Goal: Task Accomplishment & Management: Manage account settings

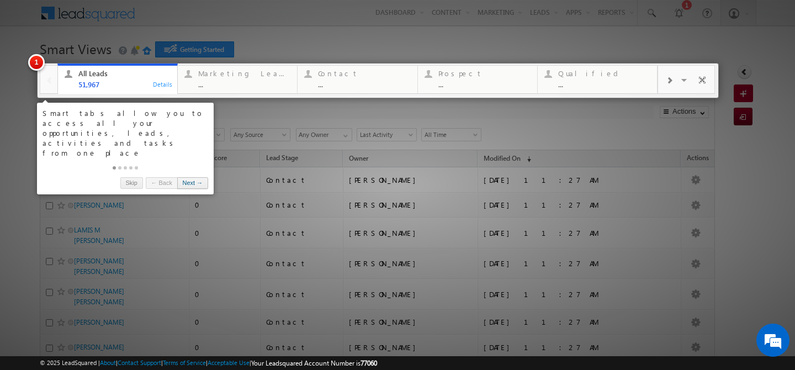
click at [199, 177] on link "Next →" at bounding box center [192, 183] width 31 height 12
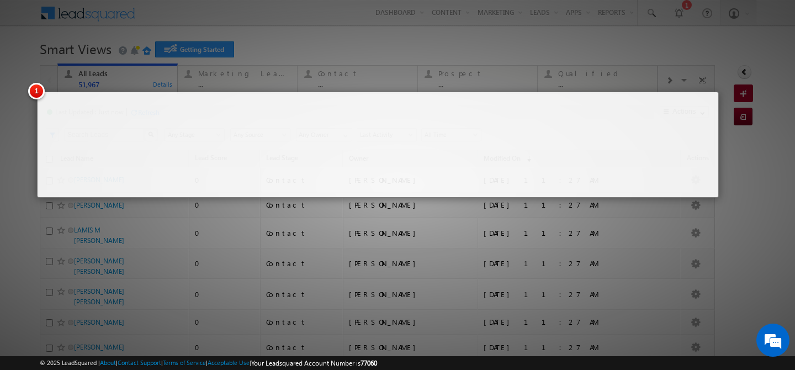
click at [199, 161] on div at bounding box center [378, 145] width 682 height 106
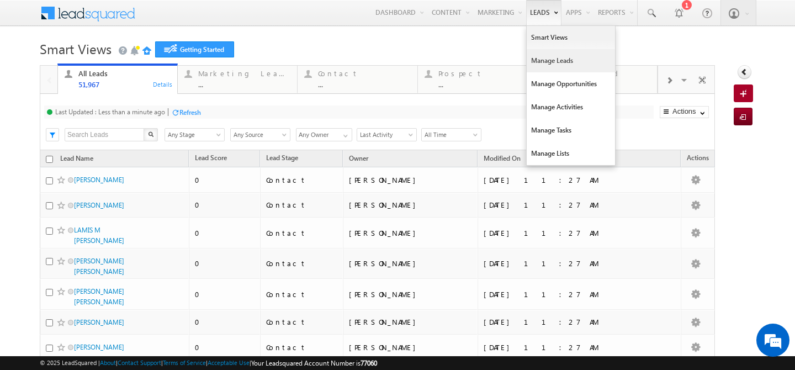
click at [534, 56] on link "Manage Leads" at bounding box center [571, 60] width 88 height 23
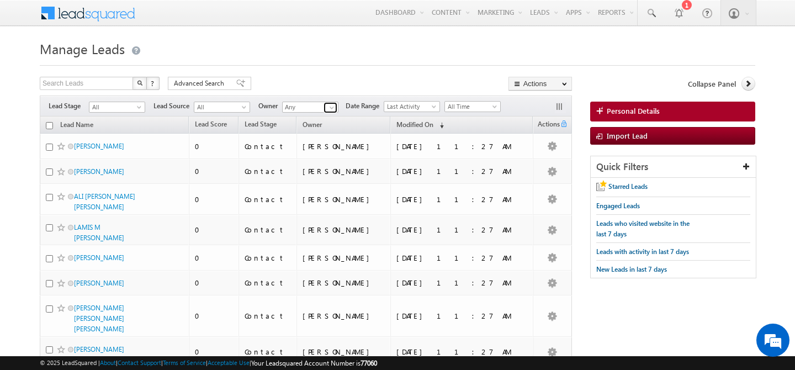
click at [332, 107] on span at bounding box center [331, 107] width 9 height 9
click at [301, 126] on span "keshav.jaiswal@indglobal.ae" at bounding box center [336, 127] width 99 height 8
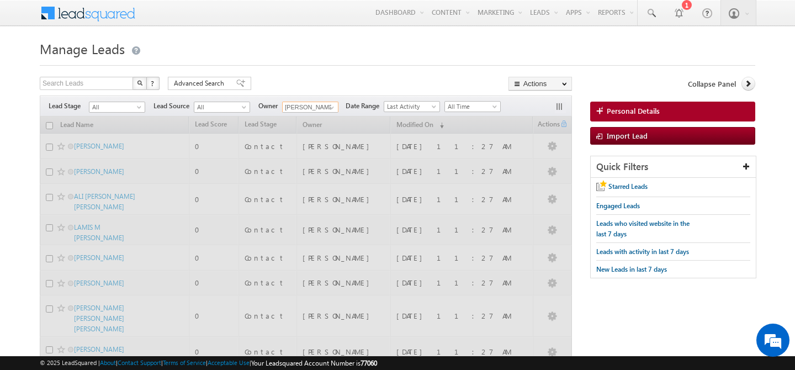
type input "keshav Jaiswal"
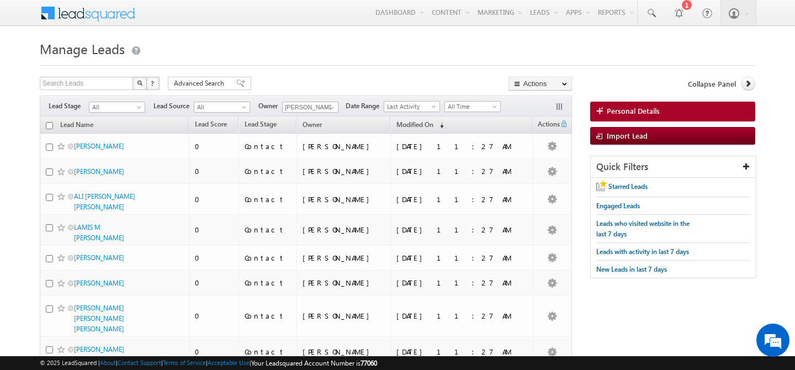
click at [301, 79] on div "Search Leads X ? 762 results found Advanced Search Advanced Search Advanced sea…" at bounding box center [306, 85] width 532 height 16
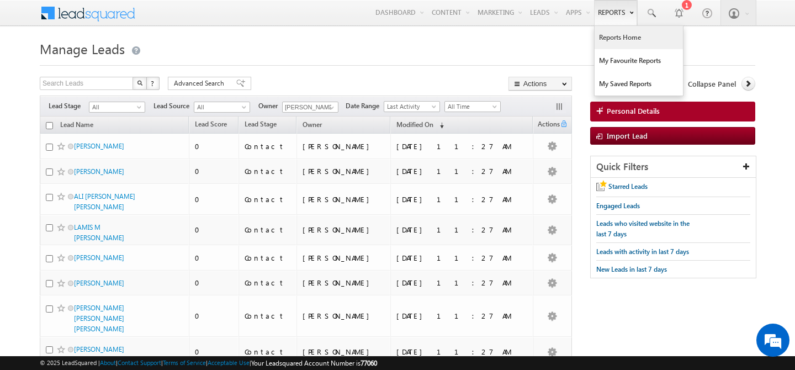
click at [608, 40] on link "Reports Home" at bounding box center [639, 37] width 88 height 23
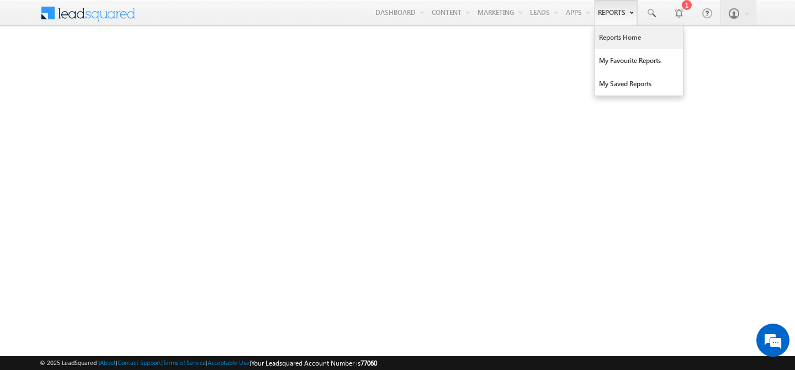
click at [617, 12] on link "Reports" at bounding box center [615, 12] width 43 height 25
click at [613, 43] on link "Reports Home" at bounding box center [639, 37] width 88 height 23
click at [610, 45] on link "Reports Home" at bounding box center [639, 37] width 88 height 23
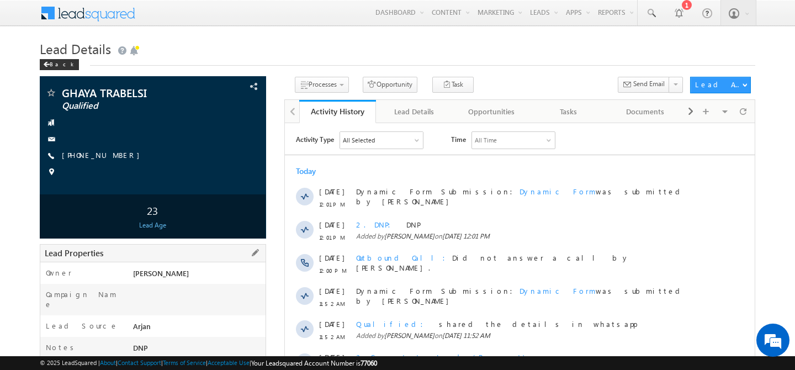
click at [145, 275] on span "[PERSON_NAME]" at bounding box center [161, 272] width 56 height 9
click at [112, 158] on div "+971-501400699" at bounding box center [152, 155] width 215 height 11
copy div "+971-501400699"
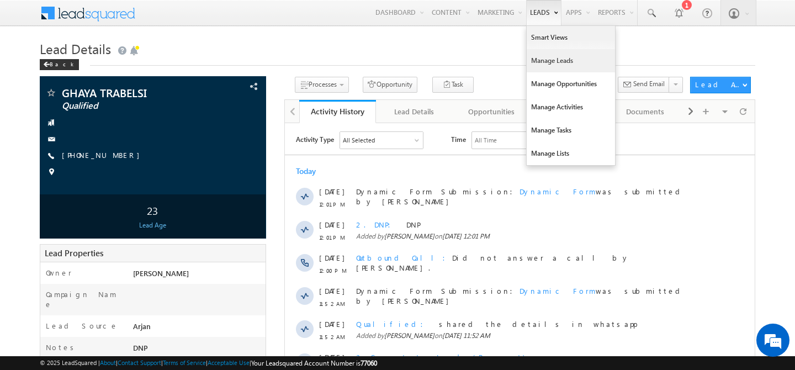
click at [535, 63] on link "Manage Leads" at bounding box center [571, 60] width 88 height 23
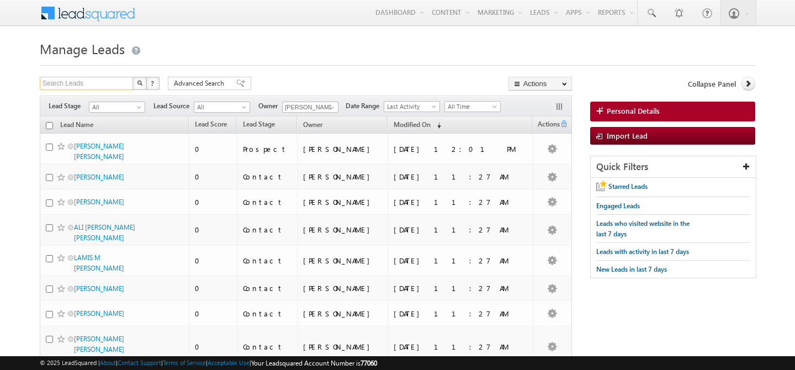
click at [56, 82] on input "Search Leads" at bounding box center [87, 83] width 94 height 13
click at [330, 108] on span at bounding box center [331, 107] width 9 height 9
type input "Search Leads"
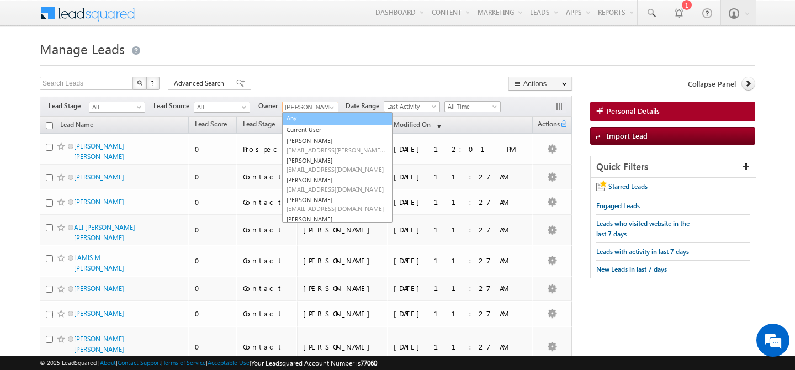
click at [300, 119] on link "Any" at bounding box center [337, 118] width 110 height 13
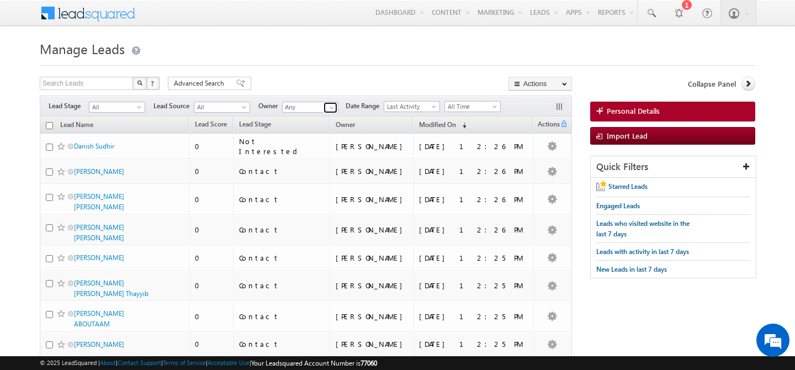
click at [329, 108] on span at bounding box center [331, 107] width 9 height 9
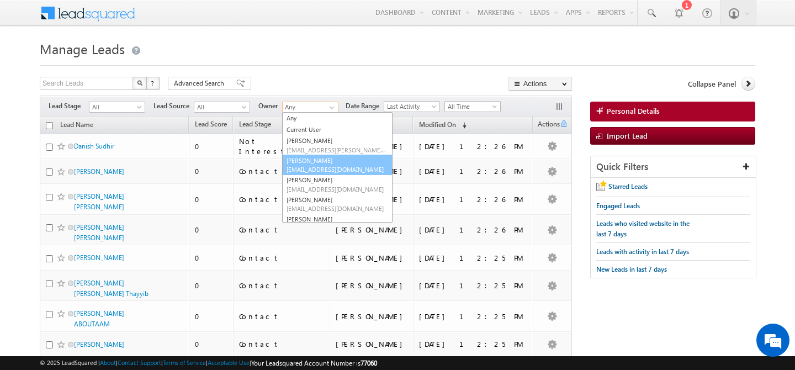
click at [321, 166] on span "abhishek.singh@indglobal.ae" at bounding box center [336, 169] width 99 height 8
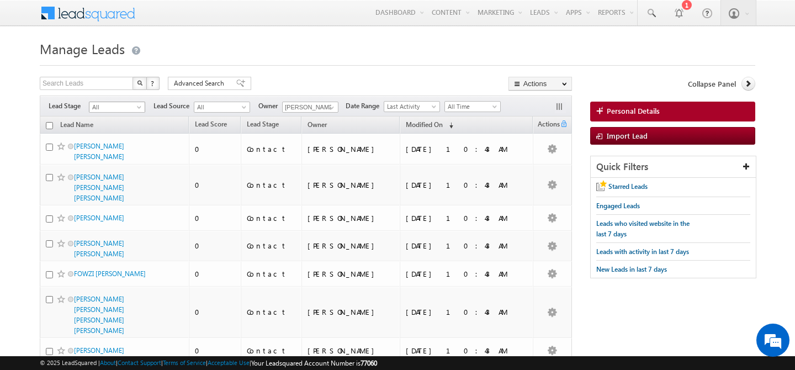
click at [135, 108] on span "All" at bounding box center [115, 107] width 52 height 10
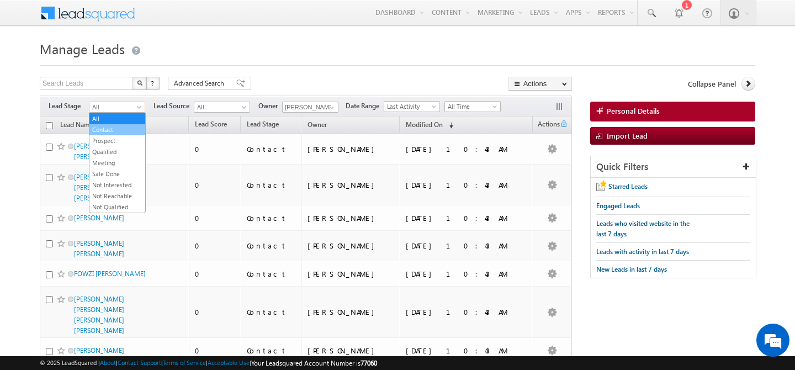
click at [121, 130] on link "Contact" at bounding box center [117, 130] width 56 height 10
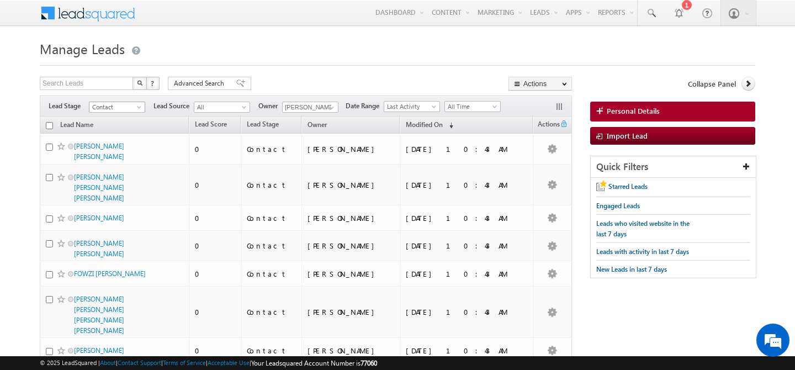
click at [140, 110] on span at bounding box center [140, 109] width 9 height 9
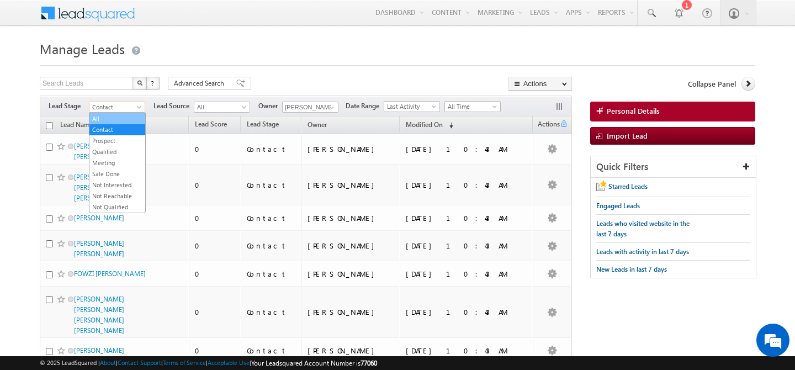
click at [114, 116] on link "All" at bounding box center [117, 119] width 56 height 10
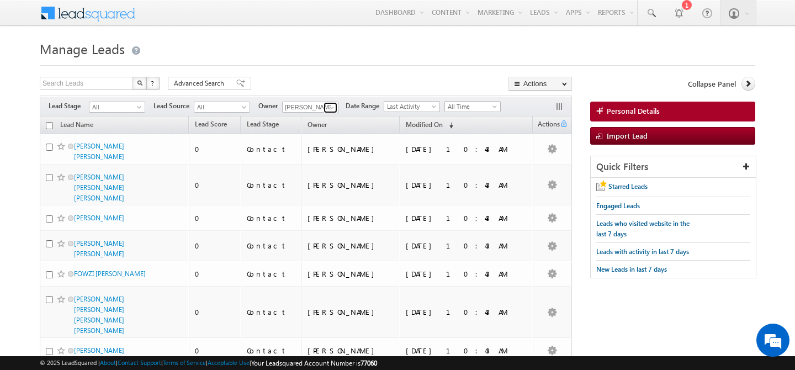
click at [332, 112] on span at bounding box center [331, 107] width 9 height 9
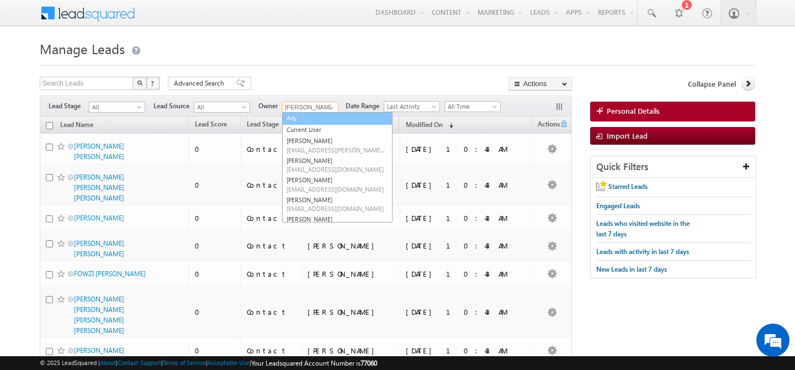
click at [316, 119] on link "Any" at bounding box center [337, 118] width 110 height 13
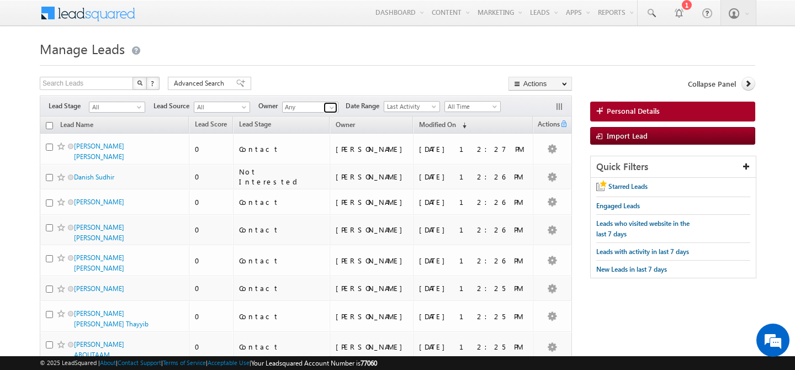
click at [332, 108] on span at bounding box center [331, 107] width 9 height 9
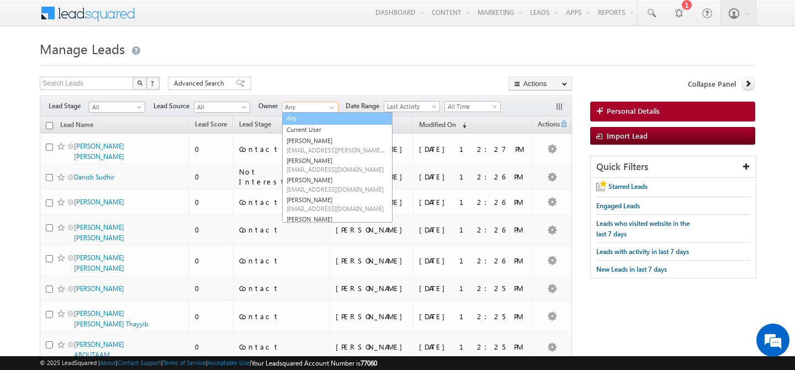
click at [299, 117] on link "Any" at bounding box center [337, 118] width 110 height 13
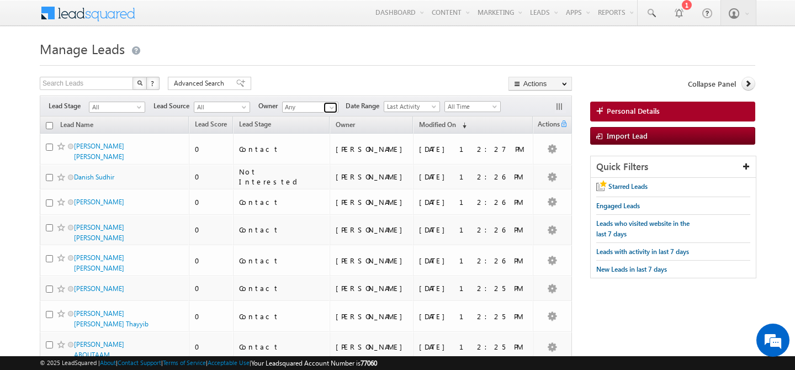
click at [328, 110] on span at bounding box center [331, 107] width 9 height 9
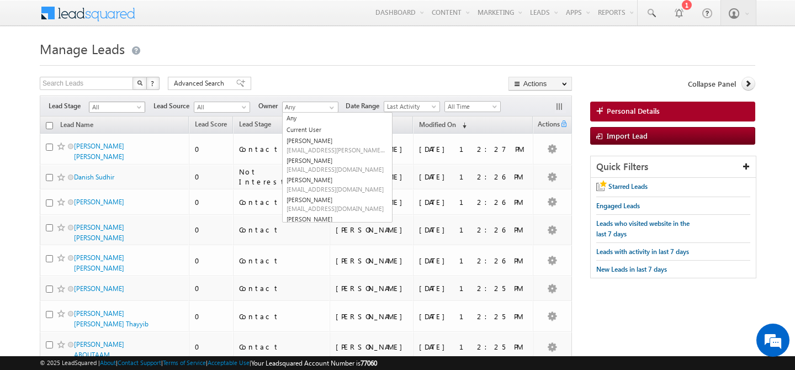
click at [137, 107] on span at bounding box center [140, 109] width 9 height 9
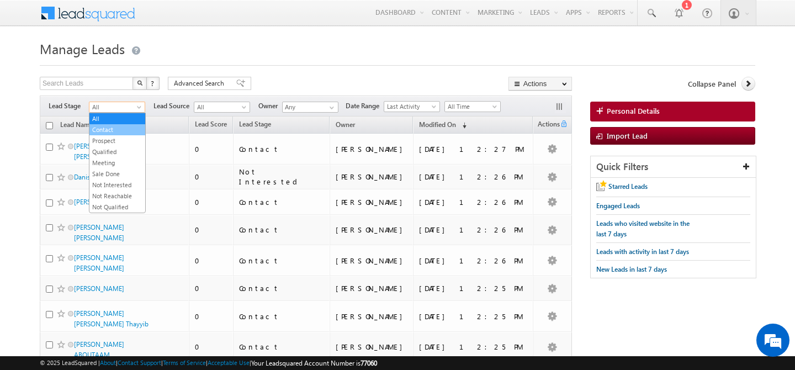
click at [125, 125] on link "Contact" at bounding box center [117, 130] width 56 height 10
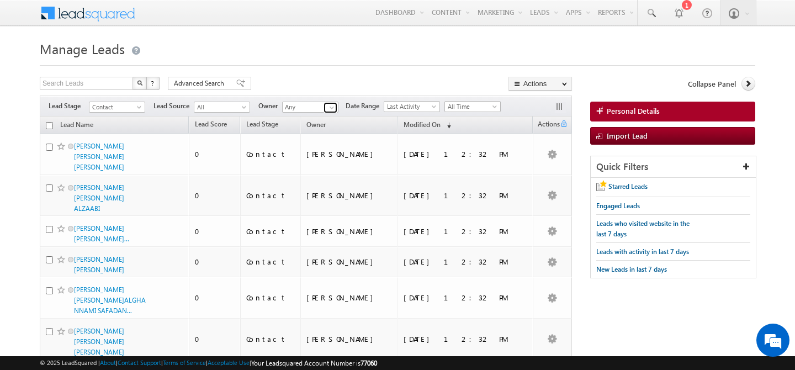
click at [327, 107] on span at bounding box center [331, 107] width 9 height 9
click at [316, 141] on link "Abhishekkumar Singh abhishek.singh@indglobal.ae" at bounding box center [337, 142] width 110 height 21
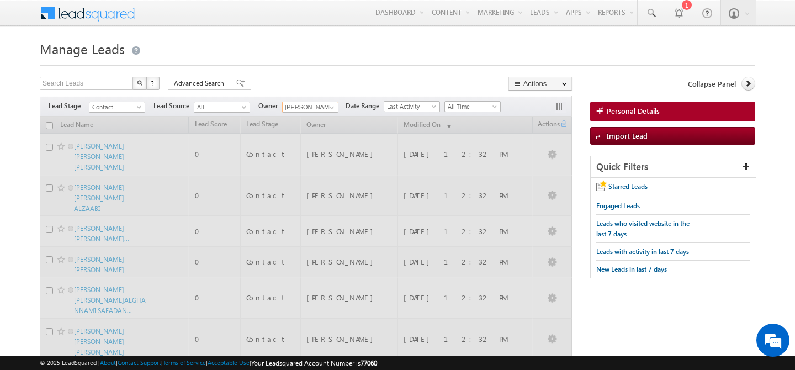
type input "Abhishekkumar Singh"
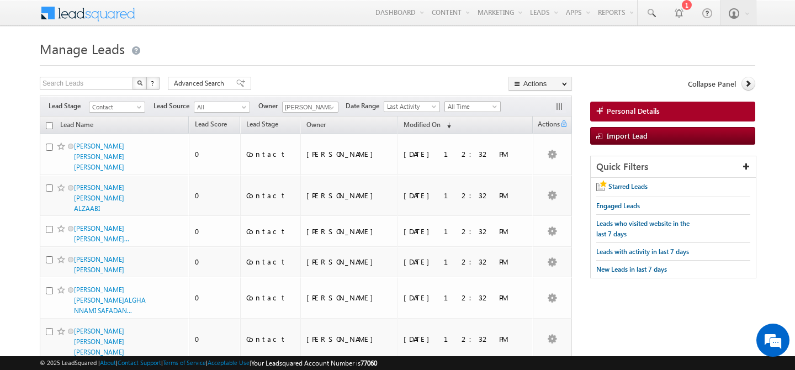
click at [306, 51] on h1 "Manage Leads" at bounding box center [398, 48] width 716 height 22
